Goal: Participate in discussion: Engage in conversation with other users on a specific topic

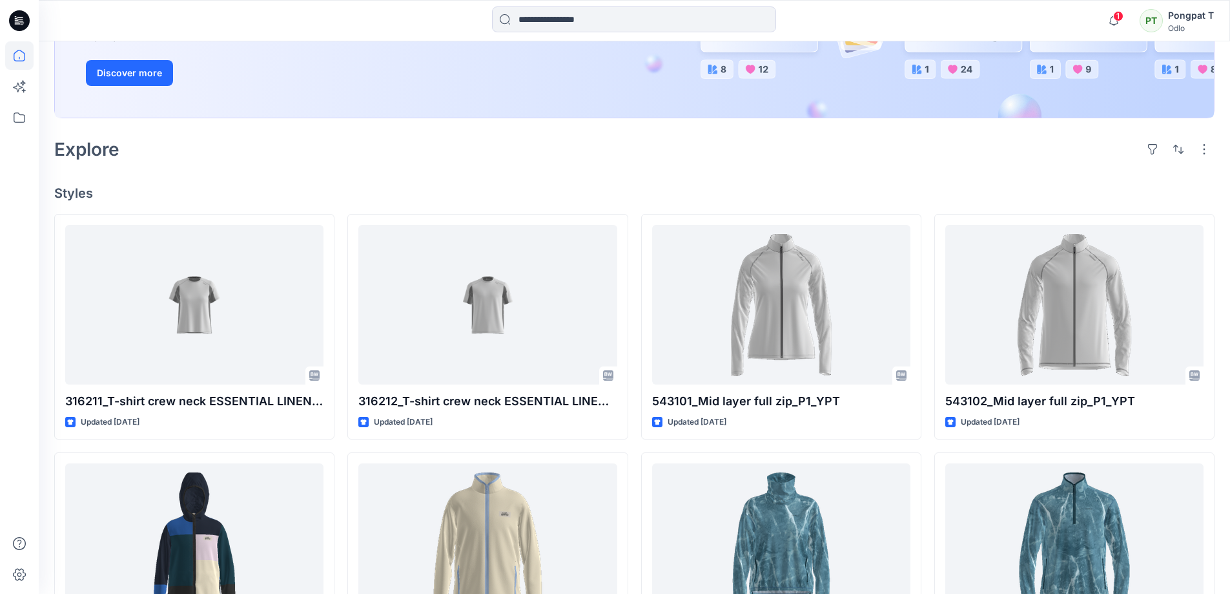
scroll to position [258, 0]
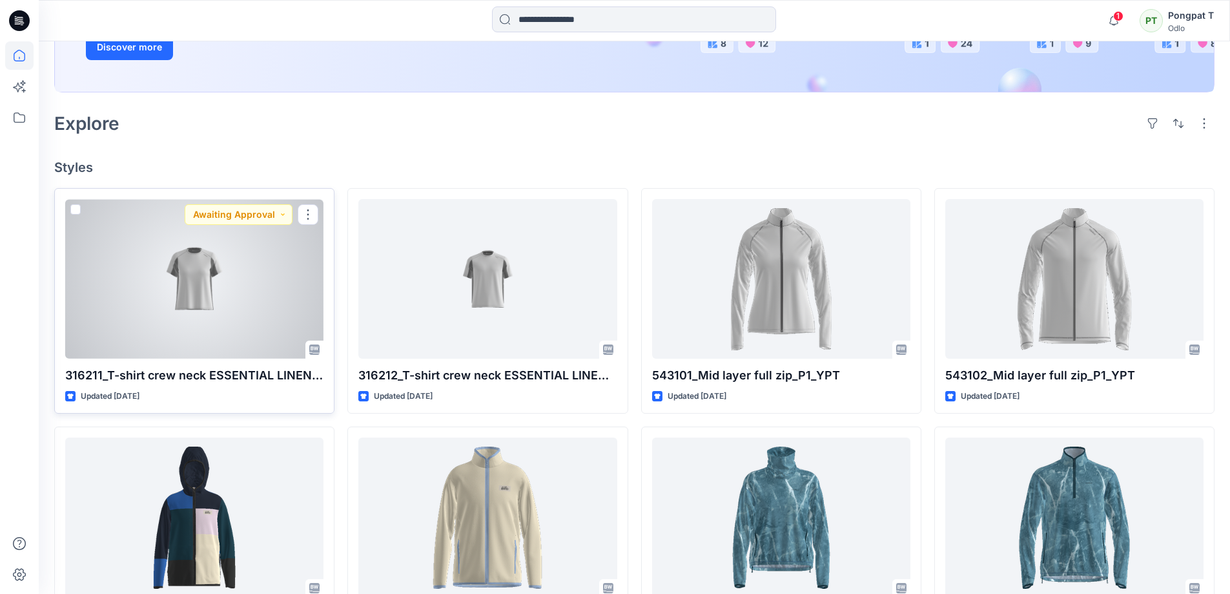
click at [121, 319] on div at bounding box center [194, 279] width 258 height 160
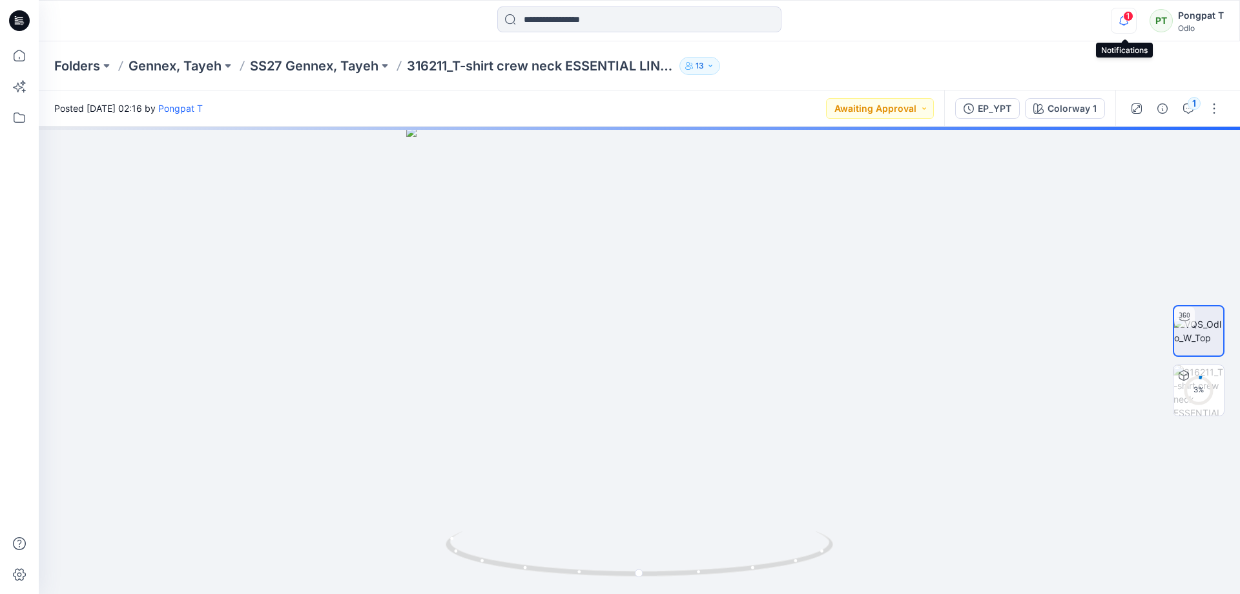
click at [1126, 21] on icon "button" at bounding box center [1123, 21] width 25 height 26
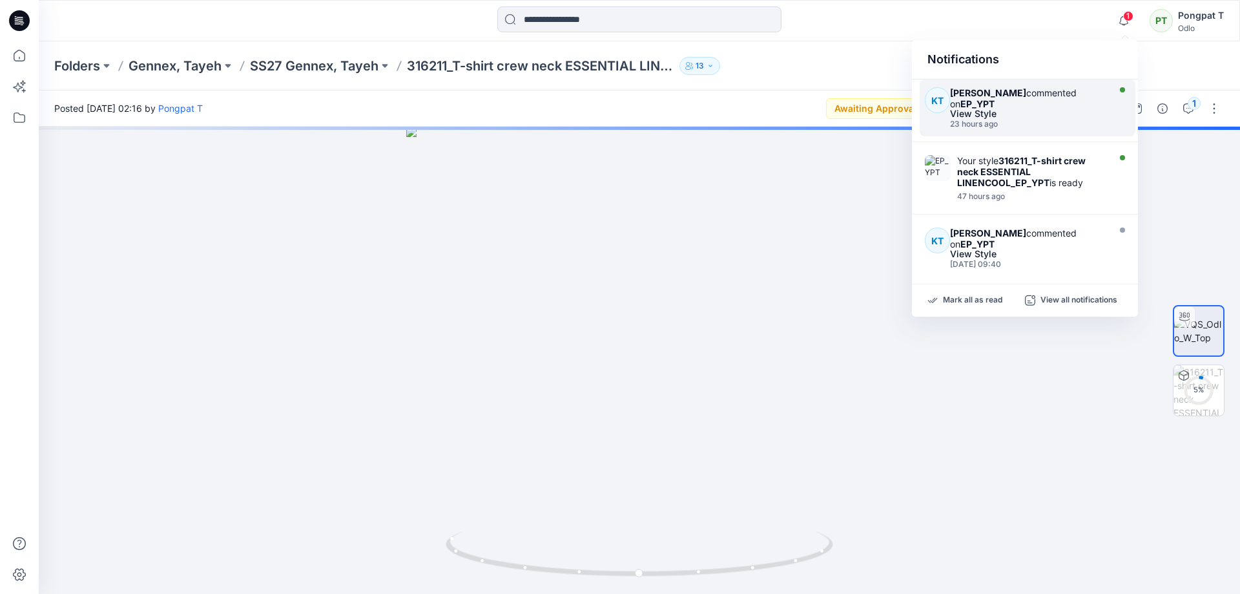
click at [998, 107] on div "[PERSON_NAME] commented on EP_YPT" at bounding box center [1027, 98] width 155 height 22
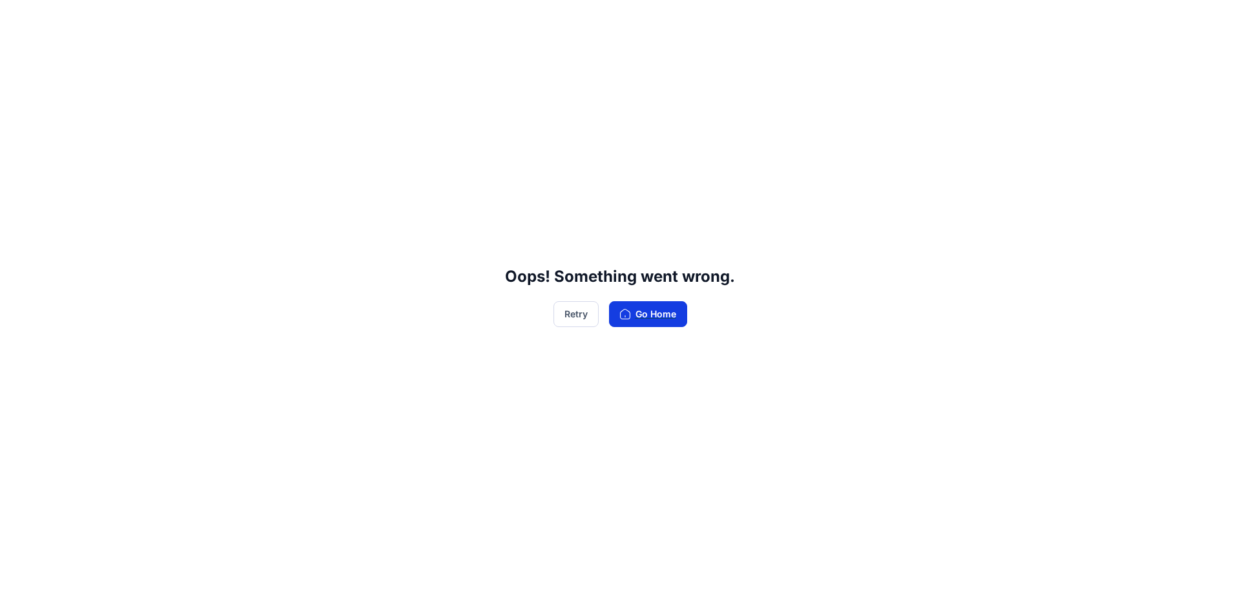
click at [661, 315] on button "Go Home" at bounding box center [648, 314] width 78 height 26
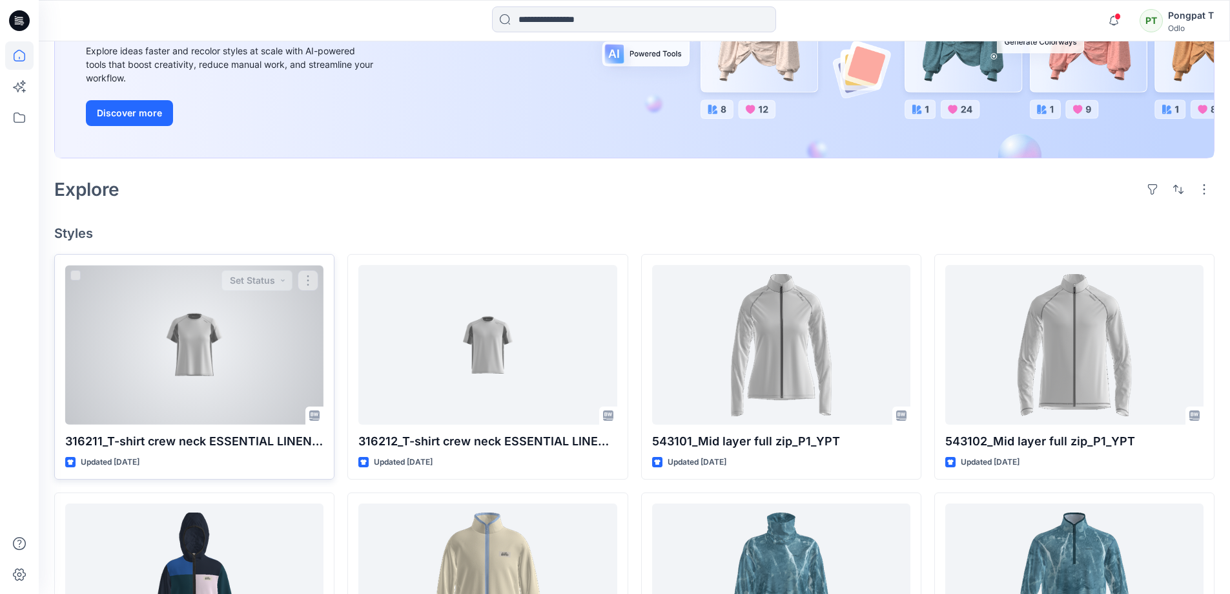
scroll to position [258, 0]
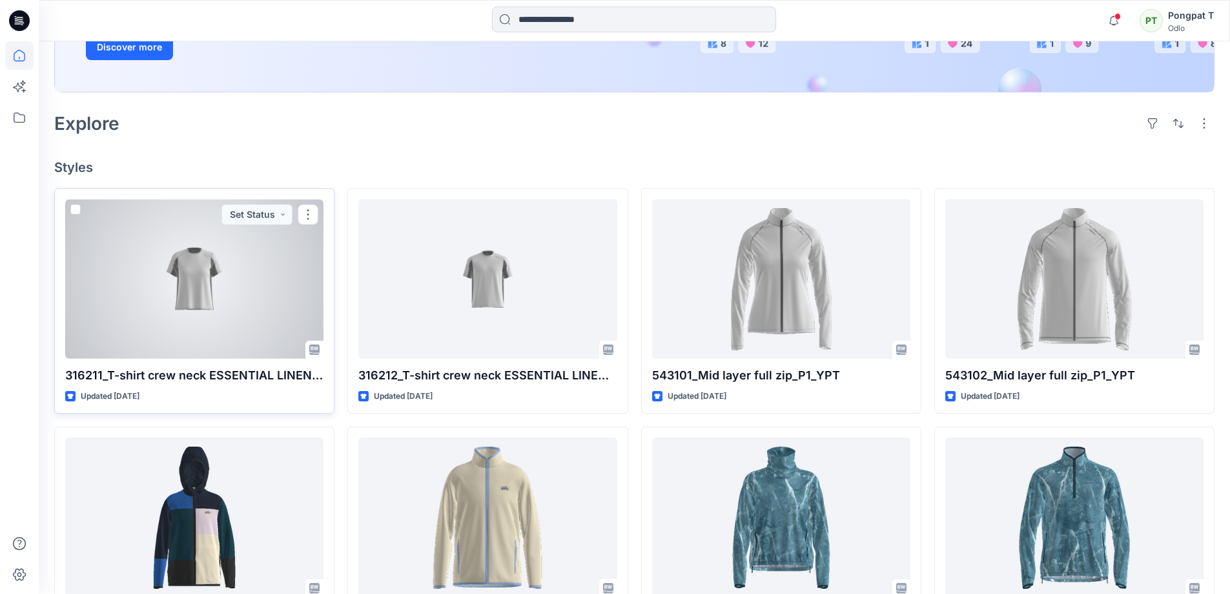
click at [223, 256] on div at bounding box center [194, 279] width 258 height 160
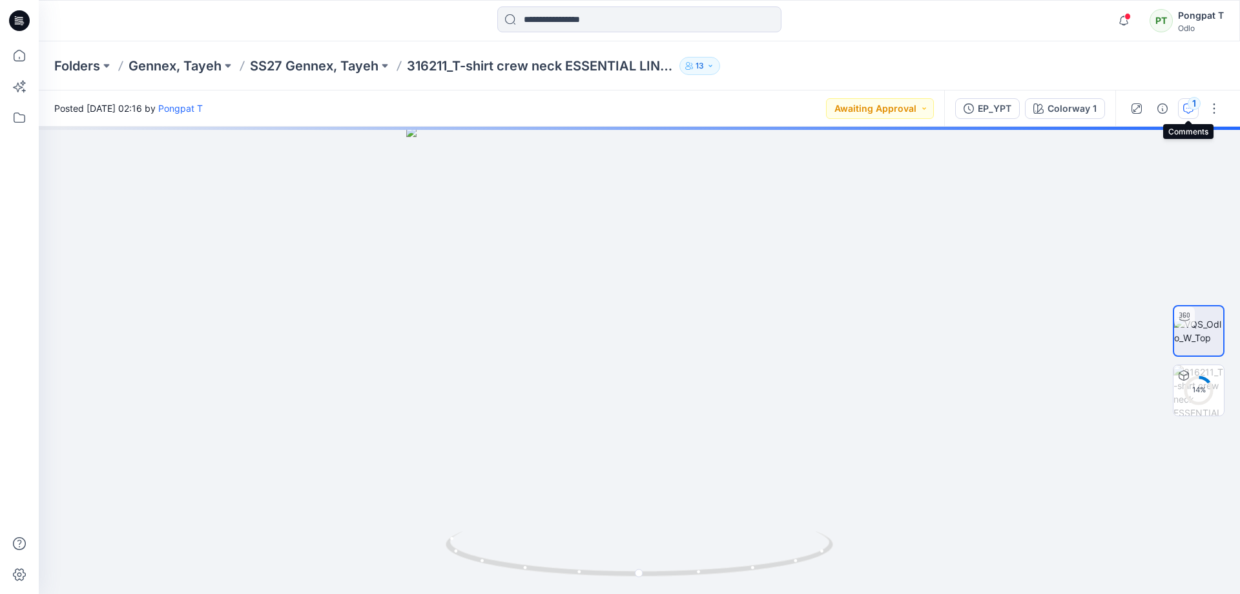
click at [1190, 110] on icon "button" at bounding box center [1188, 108] width 10 height 10
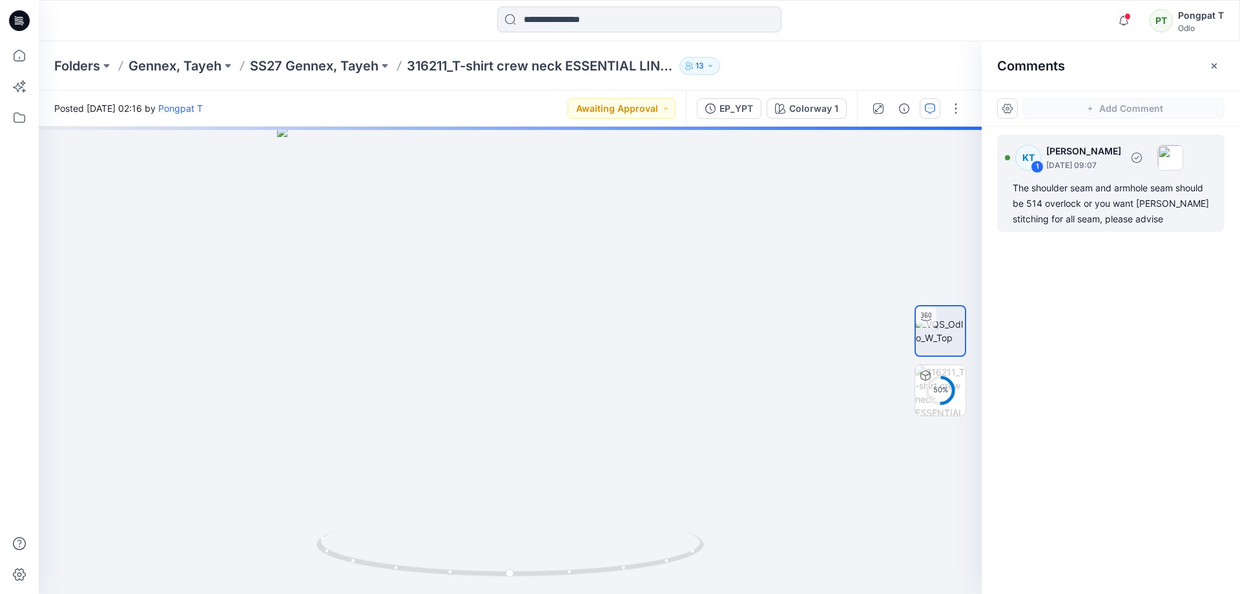
click at [1060, 216] on div "The shoulder seam and armhole seam should be 514 overlock or you want [PERSON_N…" at bounding box center [1111, 203] width 196 height 46
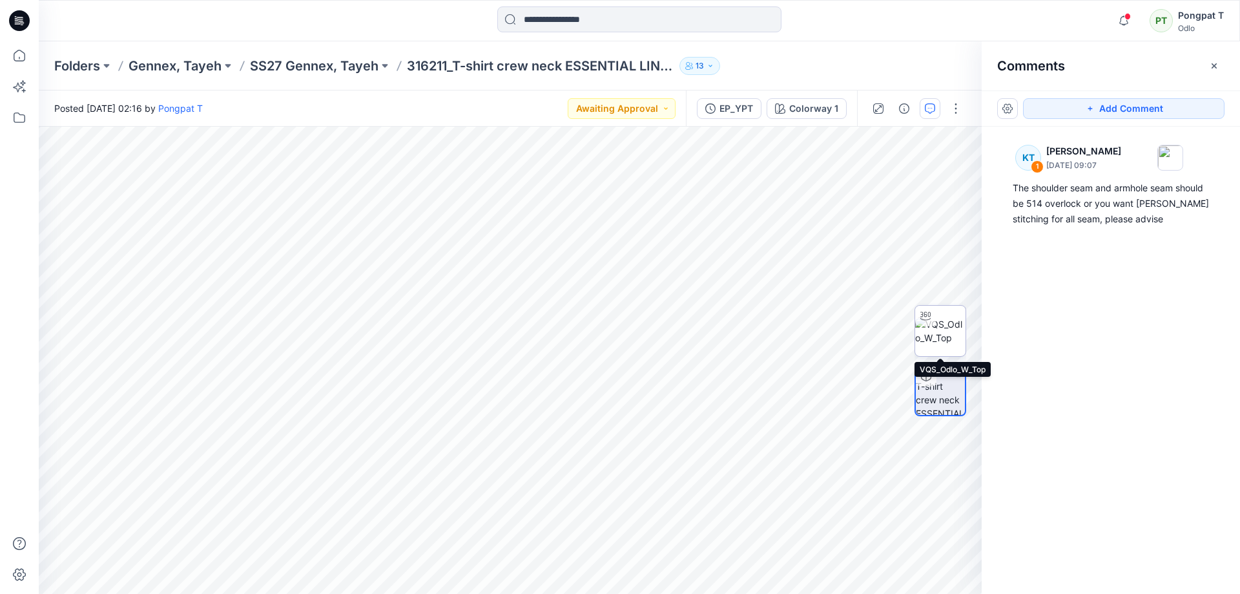
click at [957, 332] on img at bounding box center [940, 330] width 50 height 27
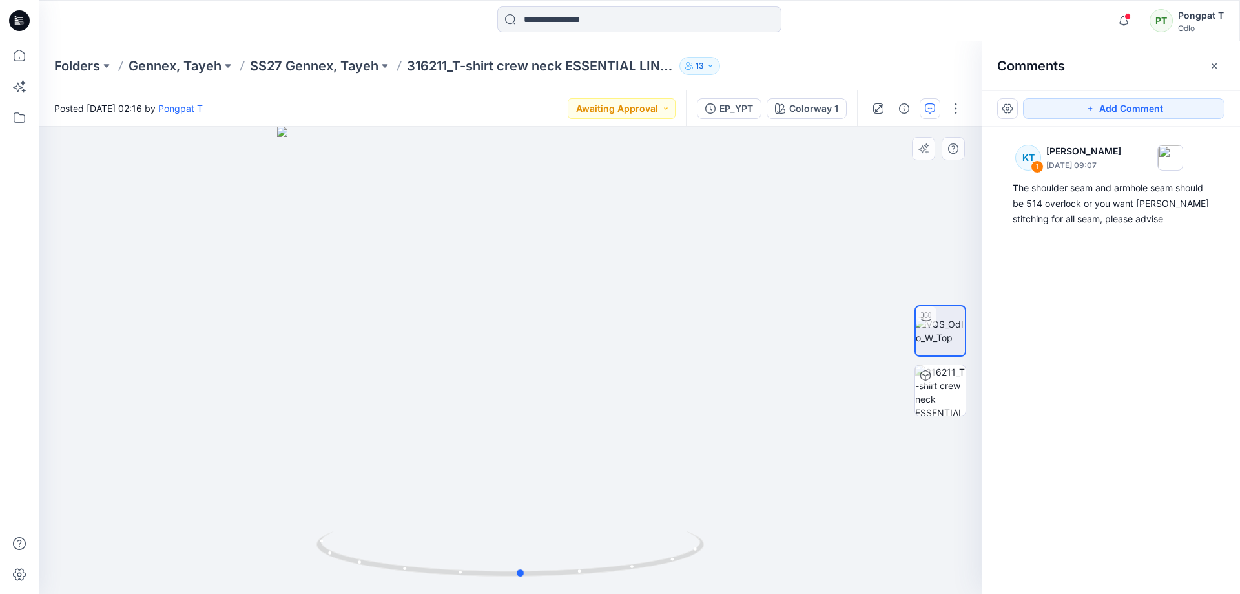
drag, startPoint x: 642, startPoint y: 340, endPoint x: 265, endPoint y: 386, distance: 379.4
click at [265, 386] on div at bounding box center [510, 360] width 943 height 467
drag, startPoint x: 535, startPoint y: 263, endPoint x: 505, endPoint y: 491, distance: 229.9
click at [505, 491] on img at bounding box center [510, 305] width 823 height 575
drag, startPoint x: 722, startPoint y: 403, endPoint x: 592, endPoint y: 358, distance: 138.1
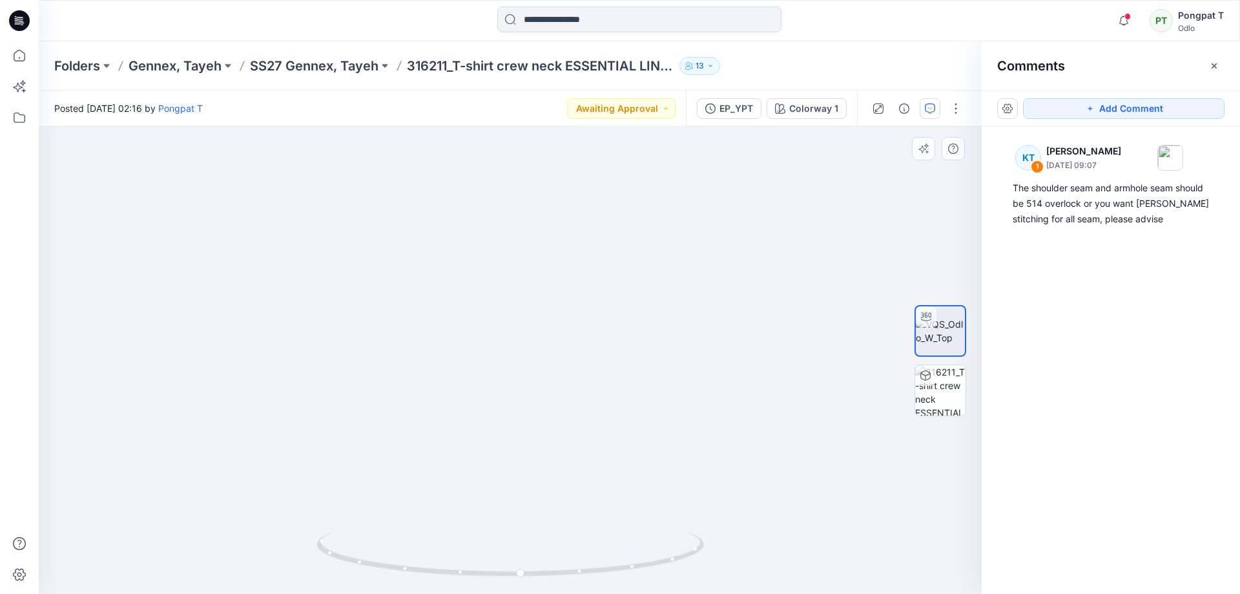
click at [592, 358] on img at bounding box center [314, 348] width 2645 height 490
drag, startPoint x: 668, startPoint y: 548, endPoint x: 547, endPoint y: 560, distance: 121.4
click at [547, 560] on icon at bounding box center [511, 555] width 391 height 48
drag, startPoint x: 652, startPoint y: 566, endPoint x: 384, endPoint y: 570, distance: 268.0
click at [384, 570] on icon at bounding box center [511, 555] width 391 height 48
